Goal: Transaction & Acquisition: Purchase product/service

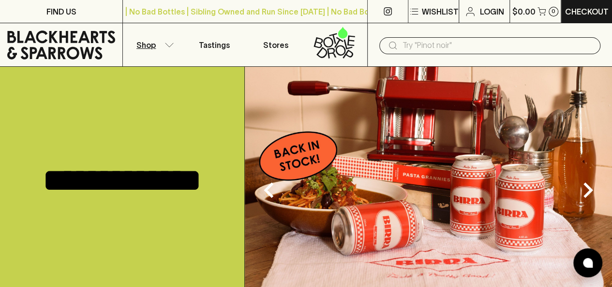
click at [162, 46] on button "Shop" at bounding box center [153, 44] width 61 height 43
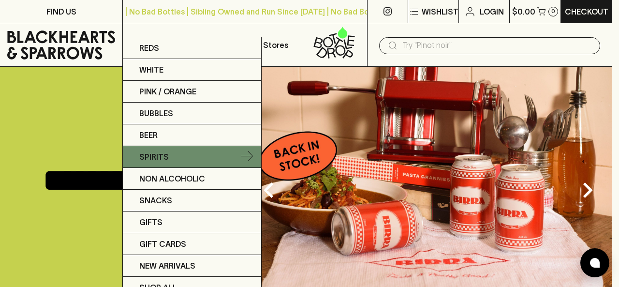
click at [159, 151] on p "Spirits" at bounding box center [154, 157] width 30 height 12
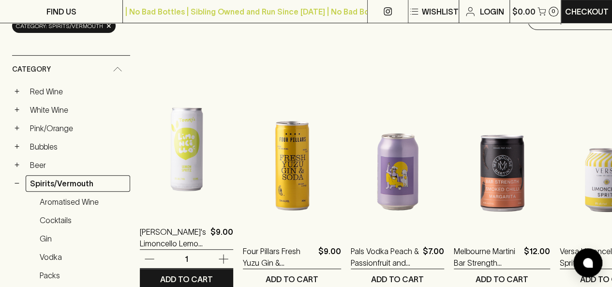
scroll to position [233, 0]
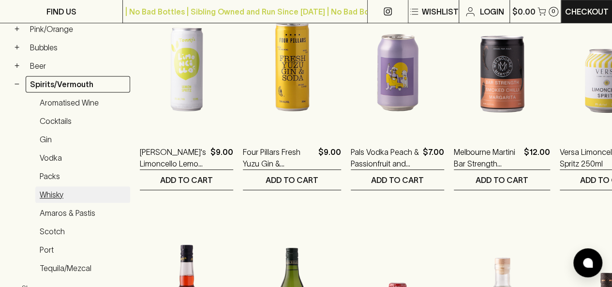
click at [54, 186] on link "Whisky" at bounding box center [82, 194] width 95 height 16
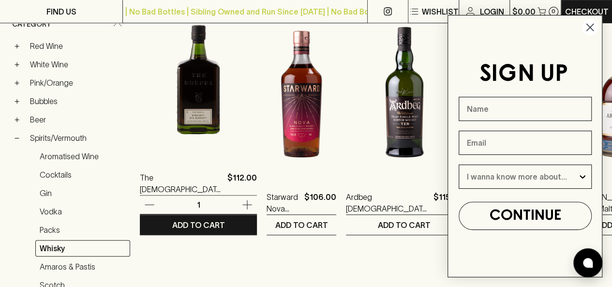
scroll to position [187, 0]
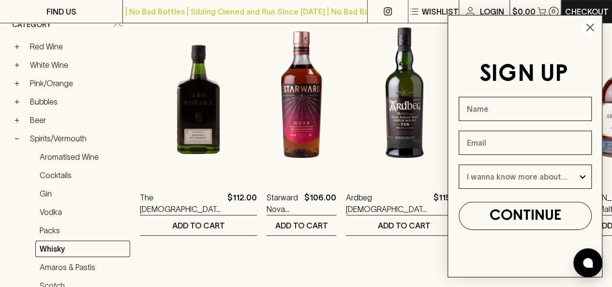
click at [591, 29] on circle "Close dialog" at bounding box center [590, 27] width 16 height 16
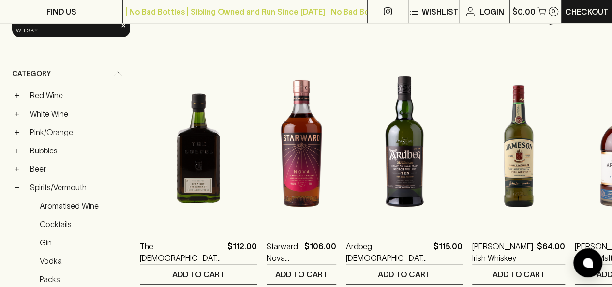
scroll to position [139, 0]
